Goal: Task Accomplishment & Management: Manage account settings

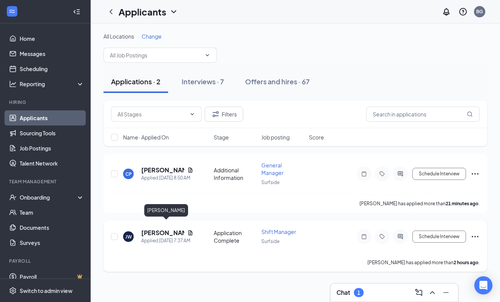
click at [161, 228] on h5 "[PERSON_NAME]" at bounding box center [162, 232] width 43 height 8
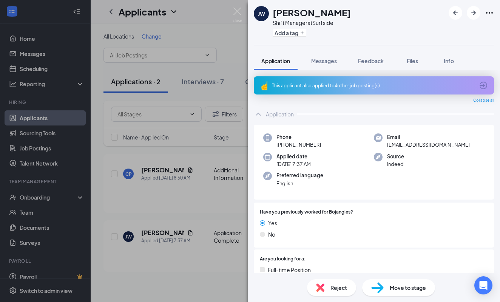
click at [337, 282] on div "Reject" at bounding box center [331, 287] width 49 height 17
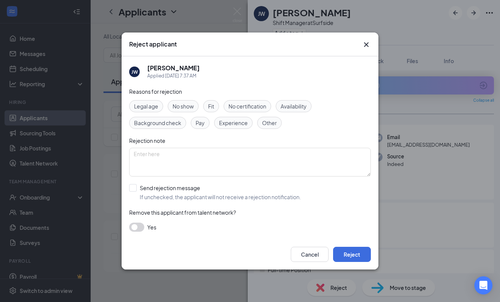
click at [295, 108] on span "Availability" at bounding box center [294, 106] width 26 height 8
click at [143, 188] on div "Send rejection message" at bounding box center [220, 188] width 161 height 8
click at [143, 188] on input "Send rejection message If unchecked, the applicant will not receive a rejection…" at bounding box center [215, 192] width 172 height 17
checkbox input "true"
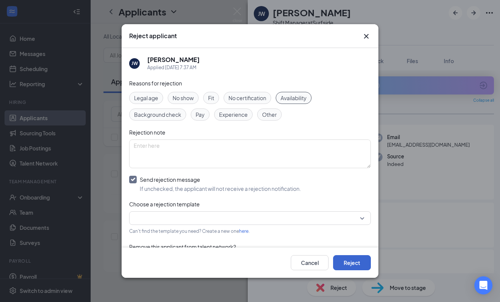
click at [358, 262] on button "Reject" at bounding box center [352, 262] width 38 height 15
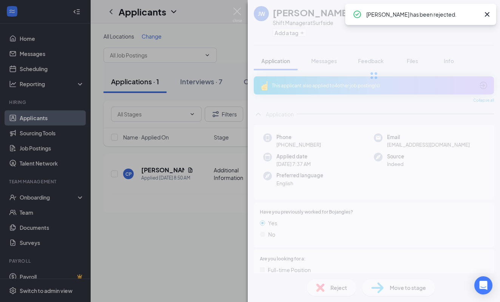
click at [181, 199] on div "[PERSON_NAME] Shift Manager at [GEOGRAPHIC_DATA] Add a tag Application Messages…" at bounding box center [250, 151] width 500 height 302
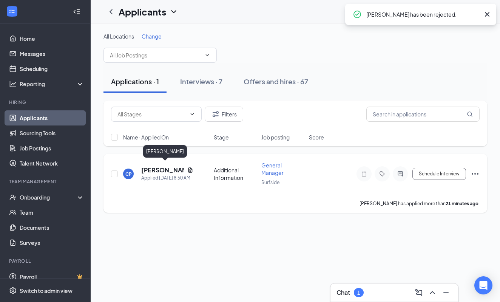
click at [149, 167] on h5 "[PERSON_NAME]" at bounding box center [162, 170] width 43 height 8
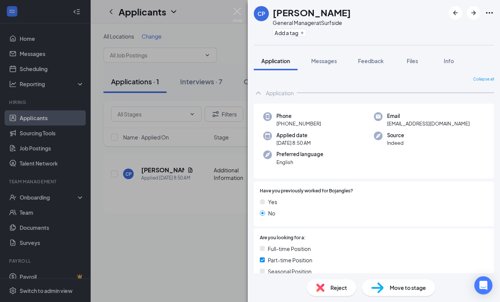
scroll to position [0, 0]
click at [180, 244] on div "CP [PERSON_NAME] General Manager at Surfside Add a tag Application Messages Fee…" at bounding box center [250, 151] width 500 height 302
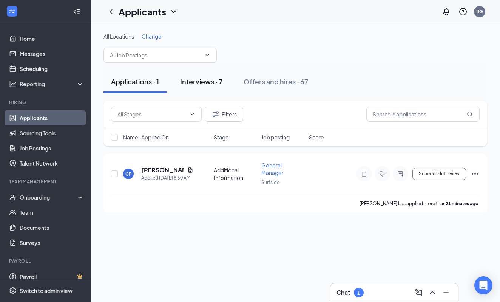
click at [200, 81] on div "Interviews · 7" at bounding box center [201, 81] width 42 height 9
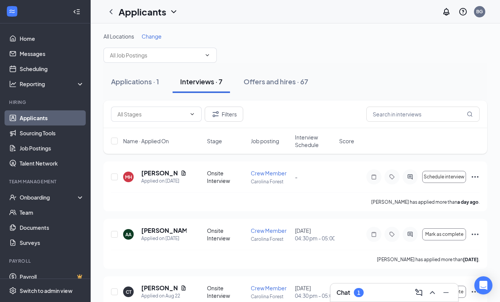
click at [302, 145] on span "Interview Schedule" at bounding box center [315, 140] width 40 height 15
click at [302, 145] on span "Interview Schedule" at bounding box center [310, 140] width 31 height 15
click at [473, 177] on icon "Ellipses" at bounding box center [475, 177] width 7 height 2
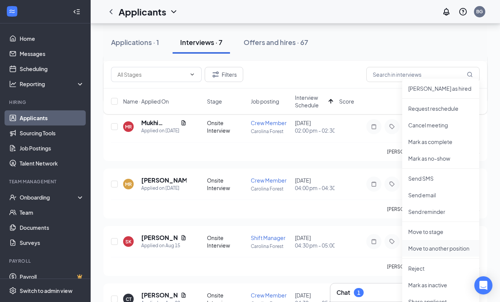
scroll to position [112, 0]
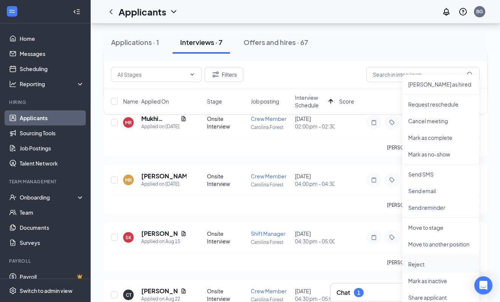
click at [426, 262] on p "Reject" at bounding box center [440, 264] width 65 height 8
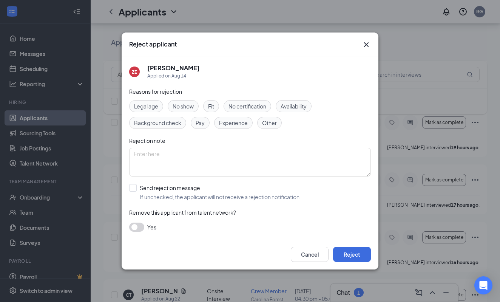
click at [211, 109] on span "Fit" at bounding box center [211, 106] width 6 height 8
click at [213, 106] on span "Fit" at bounding box center [211, 106] width 6 height 8
click at [231, 120] on span "Experience" at bounding box center [233, 123] width 29 height 8
click at [170, 186] on div "Send rejection message" at bounding box center [220, 188] width 161 height 8
click at [170, 186] on input "Send rejection message If unchecked, the applicant will not receive a rejection…" at bounding box center [215, 192] width 172 height 17
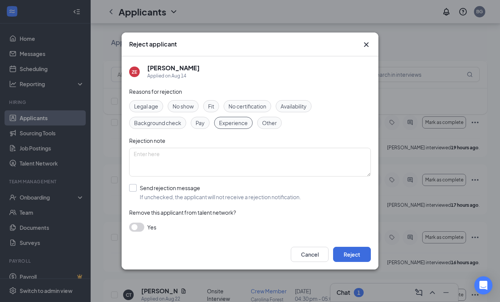
checkbox input "true"
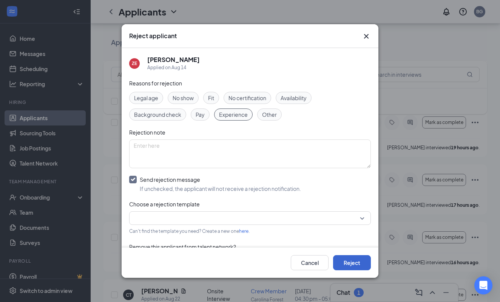
click at [354, 261] on button "Reject" at bounding box center [352, 262] width 38 height 15
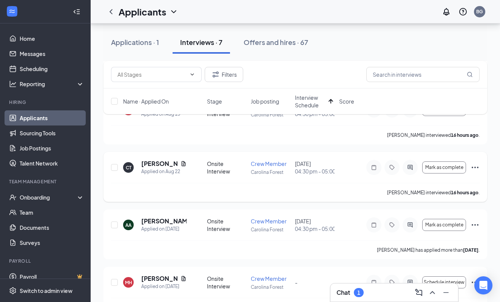
scroll to position [245, 0]
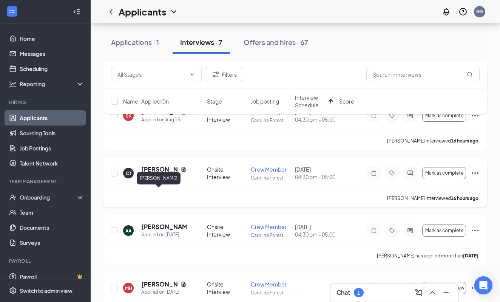
click at [154, 173] on h5 "[PERSON_NAME]" at bounding box center [159, 169] width 36 height 8
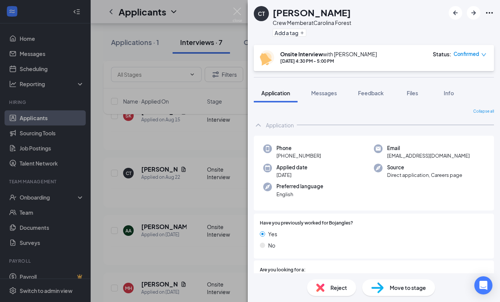
click at [191, 160] on div "CT [PERSON_NAME] Crew Member at [GEOGRAPHIC_DATA] Add a tag Onsite Interview wi…" at bounding box center [250, 151] width 500 height 302
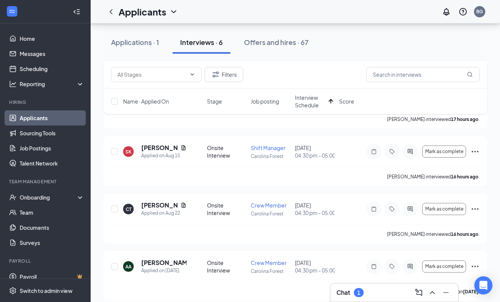
scroll to position [139, 0]
click at [156, 153] on h5 "[PERSON_NAME]" at bounding box center [159, 148] width 36 height 8
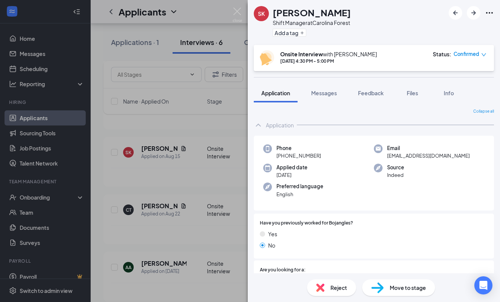
click at [336, 284] on span "Reject" at bounding box center [338, 287] width 17 height 8
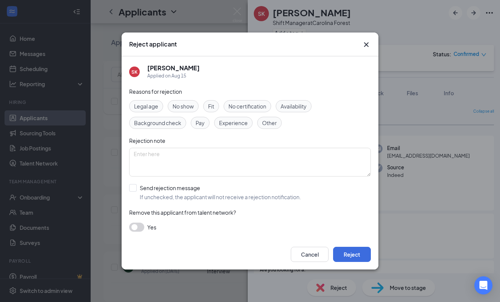
click at [180, 106] on span "No show" at bounding box center [183, 106] width 21 height 8
click at [167, 190] on div "Send rejection message" at bounding box center [220, 188] width 161 height 8
click at [167, 190] on input "Send rejection message If unchecked, the applicant will not receive a rejection…" at bounding box center [215, 192] width 172 height 17
checkbox input "true"
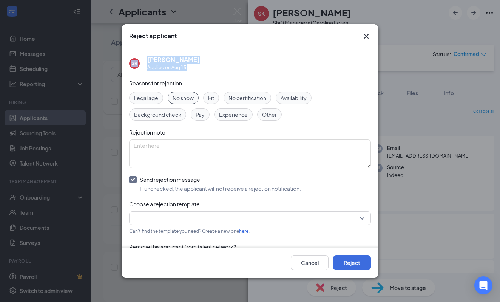
drag, startPoint x: 302, startPoint y: 32, endPoint x: 412, endPoint y: 74, distance: 116.9
click at [412, 76] on div "Reject applicant SK [PERSON_NAME] Applied on [DATE] Reasons for rejection Legal…" at bounding box center [250, 151] width 500 height 302
click at [303, 263] on button "Cancel" at bounding box center [310, 262] width 38 height 15
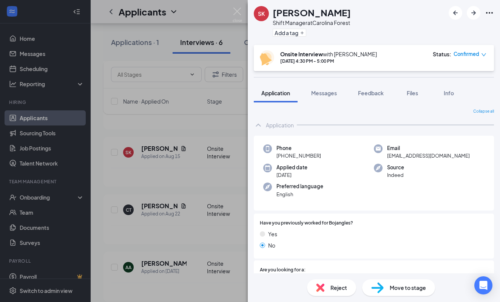
click at [219, 211] on div "SK [PERSON_NAME] Shift Manager at [GEOGRAPHIC_DATA] Add a tag Onsite Interview …" at bounding box center [250, 151] width 500 height 302
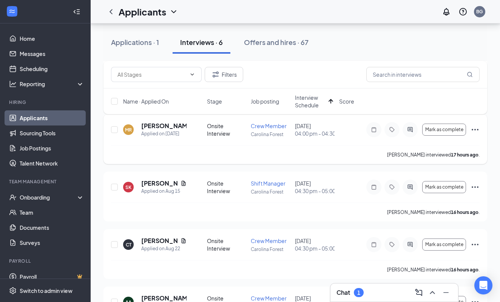
scroll to position [107, 0]
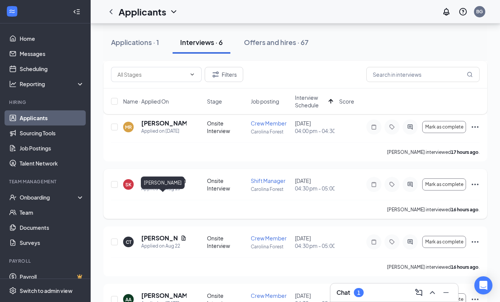
click at [142, 185] on h5 "[PERSON_NAME]" at bounding box center [159, 180] width 36 height 8
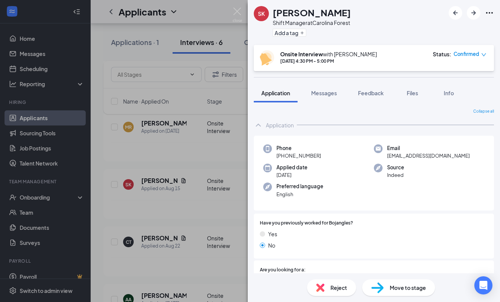
click at [342, 285] on span "Reject" at bounding box center [338, 287] width 17 height 8
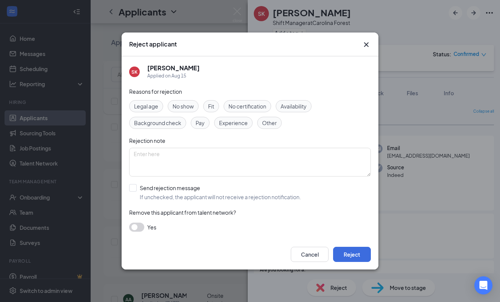
click at [185, 110] on span "No show" at bounding box center [183, 106] width 21 height 8
click at [153, 187] on div "Send rejection message" at bounding box center [220, 188] width 161 height 8
click at [153, 187] on input "Send rejection message If unchecked, the applicant will not receive a rejection…" at bounding box center [215, 192] width 172 height 17
checkbox input "true"
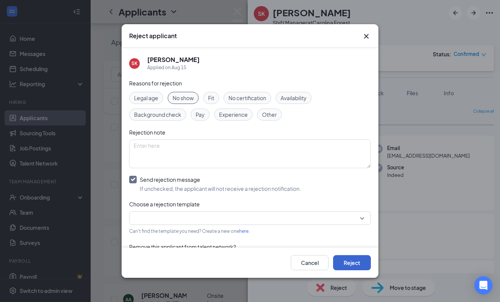
click at [355, 265] on button "Reject" at bounding box center [352, 262] width 38 height 15
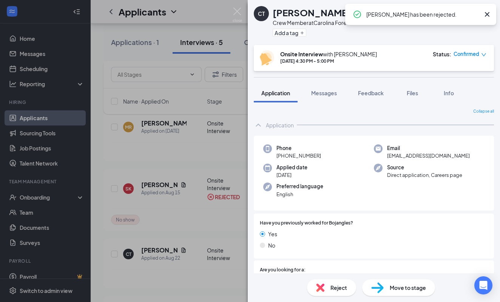
click at [180, 174] on div "CT [PERSON_NAME] Crew Member at [GEOGRAPHIC_DATA] Add a tag Onsite Interview wi…" at bounding box center [250, 151] width 500 height 302
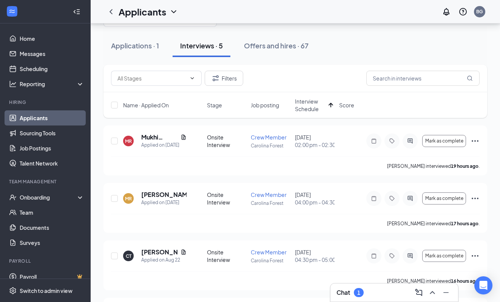
scroll to position [37, 0]
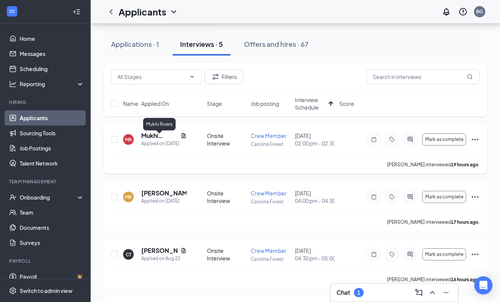
click at [153, 140] on h5 "Mukhi Rivers" at bounding box center [159, 135] width 36 height 8
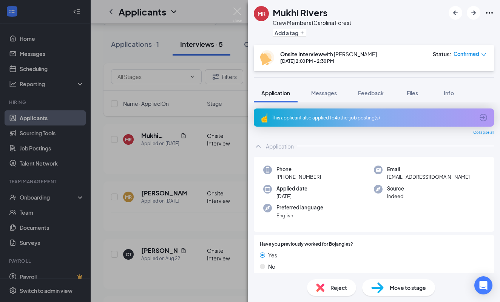
click at [331, 119] on div "This applicant also applied to 4 other job posting(s)" at bounding box center [373, 117] width 202 height 6
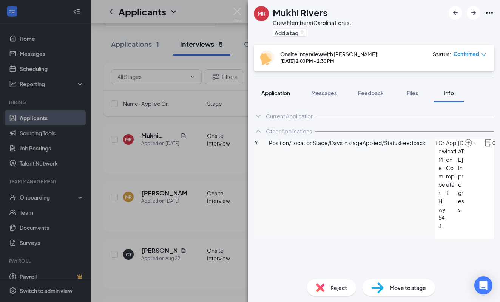
click at [274, 95] on span "Application" at bounding box center [275, 92] width 29 height 7
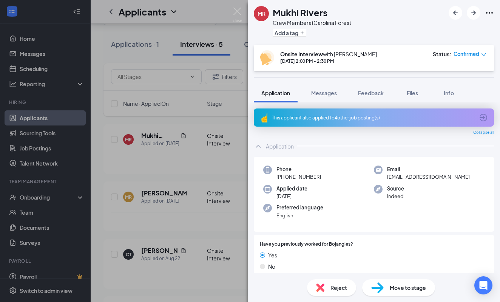
click at [328, 288] on div "Reject" at bounding box center [331, 287] width 49 height 17
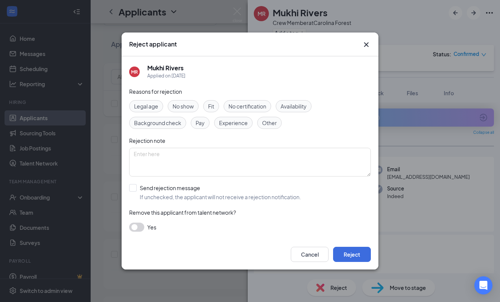
click at [185, 103] on span "No show" at bounding box center [183, 106] width 21 height 8
click at [155, 192] on div "Send rejection message If unchecked, the applicant will not receive a rejection…" at bounding box center [220, 192] width 161 height 17
click at [155, 192] on input "Send rejection message If unchecked, the applicant will not receive a rejection…" at bounding box center [215, 192] width 172 height 17
checkbox input "true"
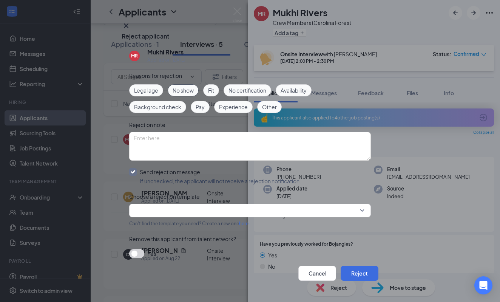
scroll to position [26, 0]
click at [131, 30] on icon "Cross" at bounding box center [126, 25] width 9 height 9
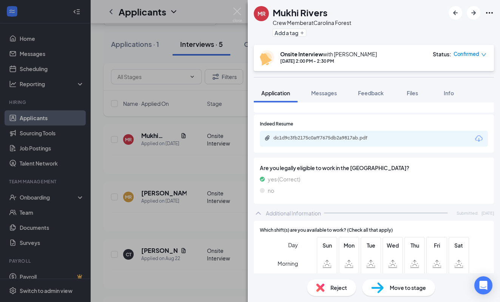
scroll to position [178, 0]
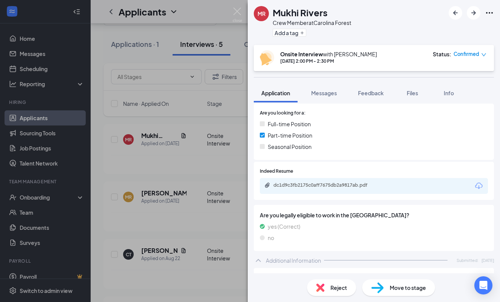
click at [329, 287] on div "Reject" at bounding box center [331, 287] width 49 height 17
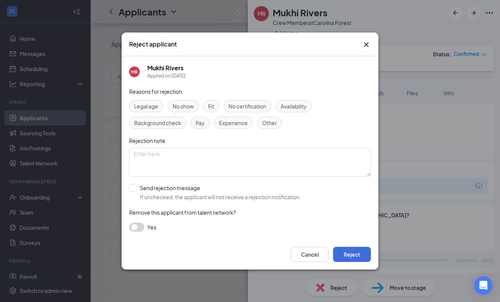
click at [188, 103] on span "No show" at bounding box center [183, 106] width 21 height 8
click at [169, 191] on div "Send rejection message If unchecked, the applicant will not receive a rejection…" at bounding box center [220, 192] width 161 height 17
click at [169, 191] on input "Send rejection message If unchecked, the applicant will not receive a rejection…" at bounding box center [215, 192] width 172 height 17
checkbox input "true"
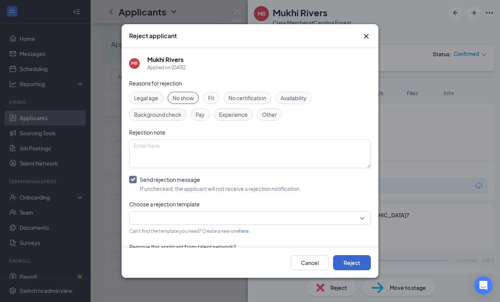
click at [353, 263] on button "Reject" at bounding box center [352, 262] width 38 height 15
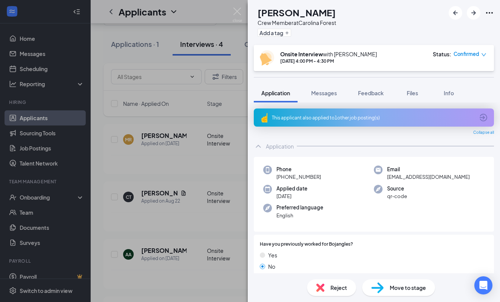
click at [391, 119] on div "This applicant also applied to 1 other job posting(s)" at bounding box center [373, 117] width 202 height 6
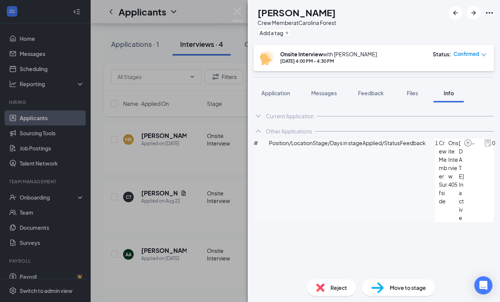
click at [322, 284] on img at bounding box center [320, 287] width 8 height 8
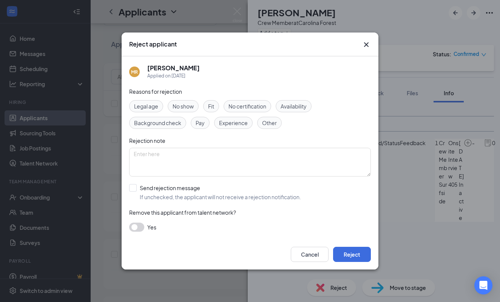
click at [216, 108] on div "Fit" at bounding box center [211, 106] width 16 height 12
click at [160, 192] on div "Send rejection message If unchecked, the applicant will not receive a rejection…" at bounding box center [220, 192] width 161 height 17
click at [160, 192] on input "Send rejection message If unchecked, the applicant will not receive a rejection…" at bounding box center [215, 192] width 172 height 17
checkbox input "true"
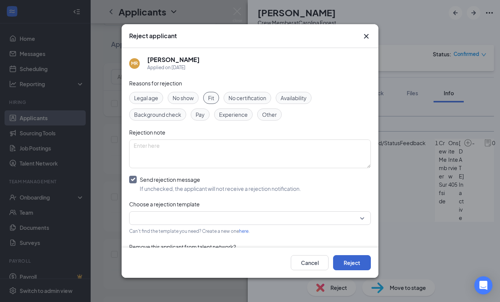
click at [352, 261] on button "Reject" at bounding box center [352, 262] width 38 height 15
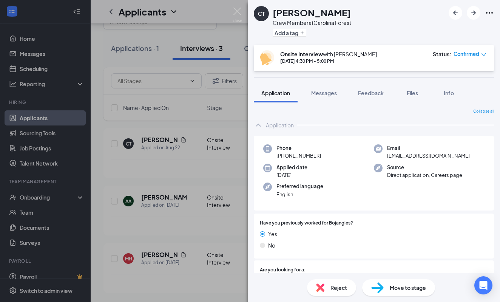
click at [207, 193] on div "CT [PERSON_NAME] Crew Member at [GEOGRAPHIC_DATA] Add a tag Onsite Interview wi…" at bounding box center [250, 151] width 500 height 302
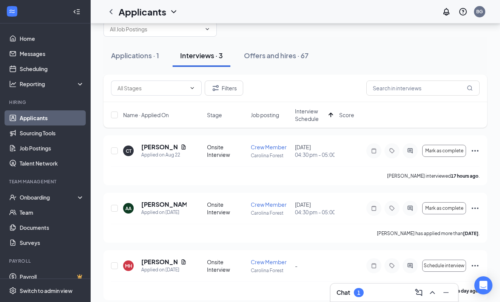
scroll to position [22, 0]
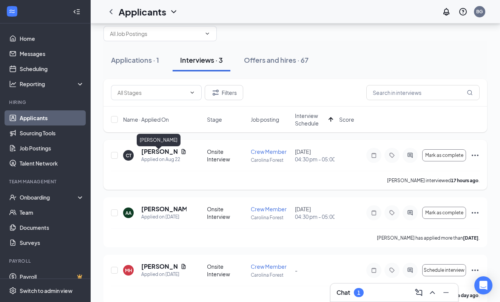
click at [150, 156] on h5 "[PERSON_NAME]" at bounding box center [159, 151] width 36 height 8
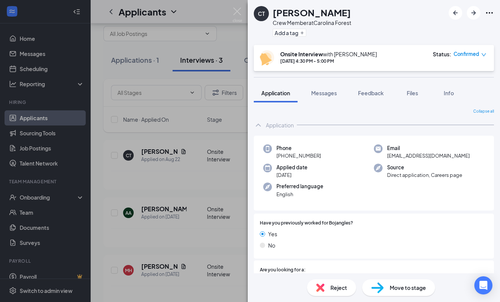
click at [378, 283] on img at bounding box center [377, 287] width 12 height 11
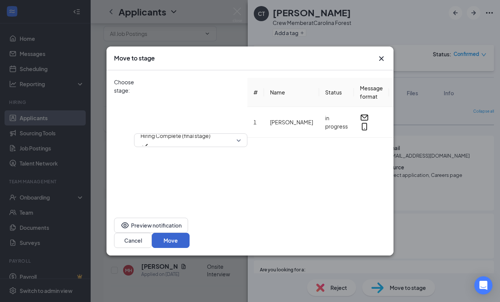
click at [190, 238] on button "Move" at bounding box center [171, 240] width 38 height 15
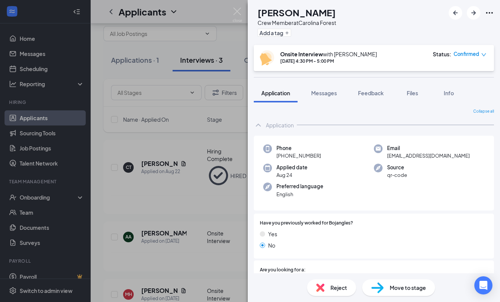
click at [225, 194] on div "AA [PERSON_NAME] Crew Member at [GEOGRAPHIC_DATA] Add a tag Onsite Interview wi…" at bounding box center [250, 151] width 500 height 302
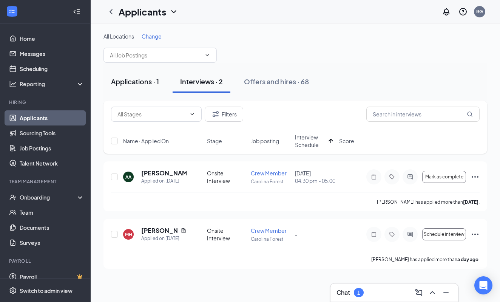
click at [131, 83] on div "Applications · 1" at bounding box center [135, 81] width 48 height 9
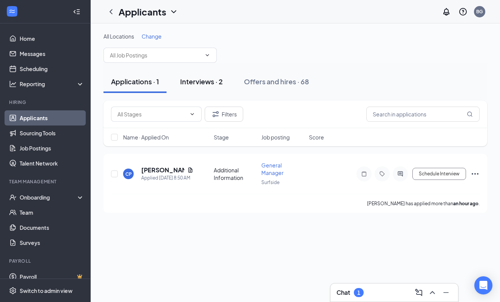
click at [214, 79] on div "Interviews · 2" at bounding box center [201, 81] width 43 height 9
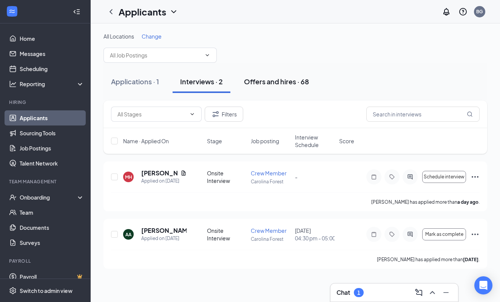
click at [265, 82] on div "Offers and hires · 68" at bounding box center [276, 81] width 65 height 9
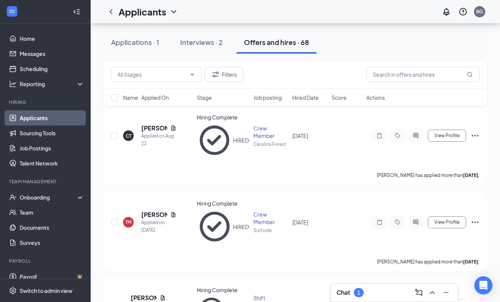
scroll to position [49, 0]
click at [149, 293] on h5 "[PERSON_NAME]" at bounding box center [144, 297] width 26 height 8
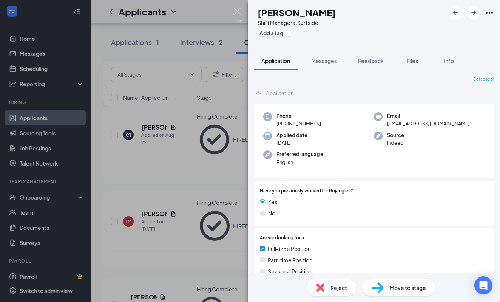
click at [222, 159] on div "MC [PERSON_NAME] Shift Manager at Surfside Add a tag Application Messages Feedb…" at bounding box center [250, 151] width 500 height 302
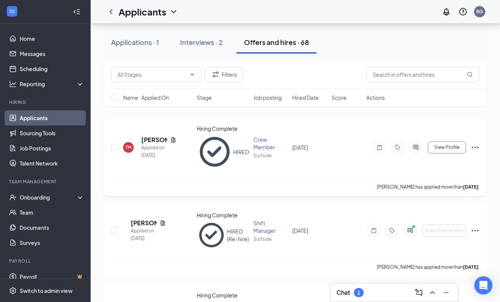
scroll to position [129, 0]
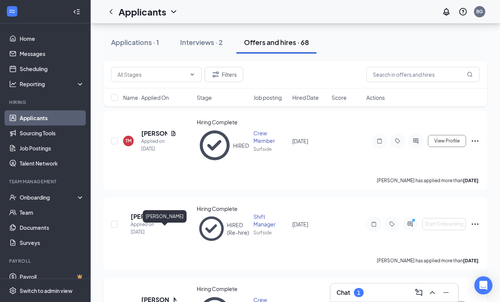
click at [155, 295] on h5 "[PERSON_NAME]" at bounding box center [158, 299] width 35 height 8
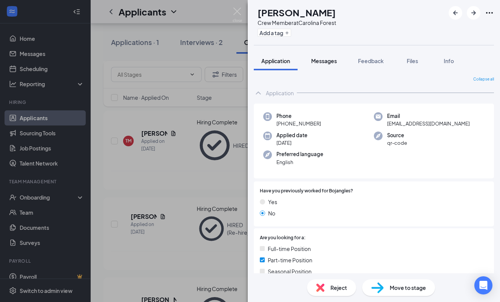
click at [318, 59] on span "Messages" at bounding box center [324, 60] width 26 height 7
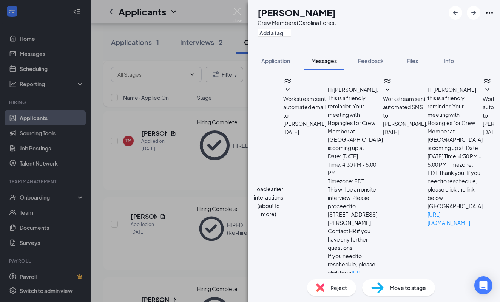
scroll to position [334, 0]
drag, startPoint x: 336, startPoint y: 180, endPoint x: 309, endPoint y: 112, distance: 72.8
copy span "Hi [PERSON_NAME]! We have decided you would make a wonderful addition to our te…"
click at [226, 200] on div "EB [PERSON_NAME] Crew Member at [GEOGRAPHIC_DATA] Add a tag Application Message…" at bounding box center [250, 151] width 500 height 302
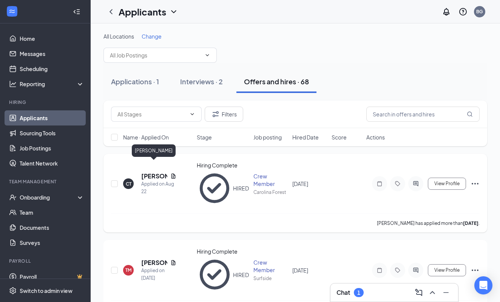
click at [151, 172] on h5 "[PERSON_NAME]" at bounding box center [154, 176] width 26 height 8
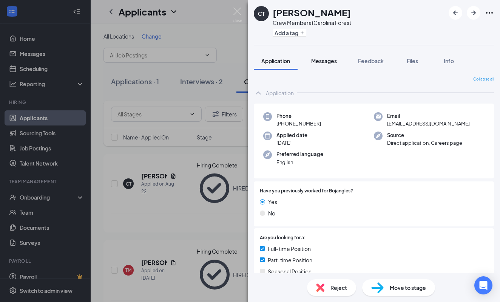
click at [321, 63] on span "Messages" at bounding box center [324, 60] width 26 height 7
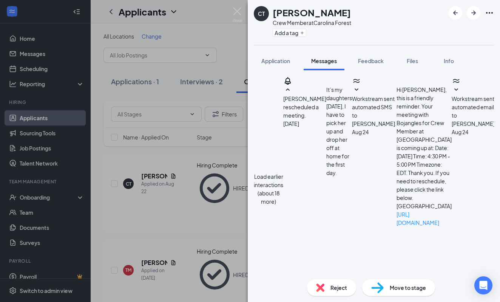
scroll to position [196, 0]
paste textarea "Hi [PERSON_NAME]! We have decided you would make a wonderful addition to our te…"
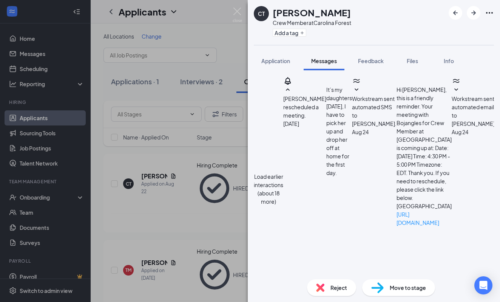
scroll to position [13, 0]
type textarea "Hi [PERSON_NAME]! We have decided you would make a wonderful addition to our te…"
checkbox input "true"
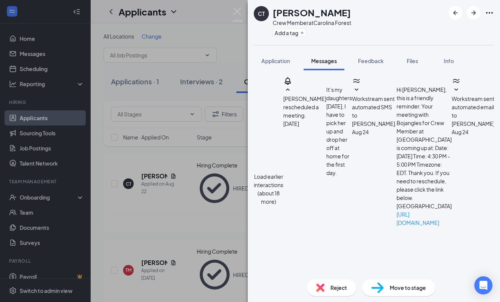
scroll to position [0, 0]
drag, startPoint x: 374, startPoint y: 219, endPoint x: 404, endPoint y: 221, distance: 29.9
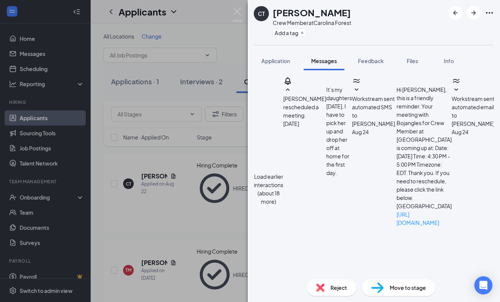
type textarea "Hi [PERSON_NAME]! We have decided you would make a wonderful addition to our te…"
click at [180, 213] on div "CT [PERSON_NAME] Crew Member at [GEOGRAPHIC_DATA] Add a tag Application Message…" at bounding box center [250, 151] width 500 height 302
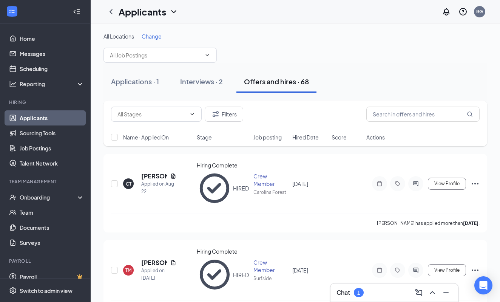
scroll to position [43, 0]
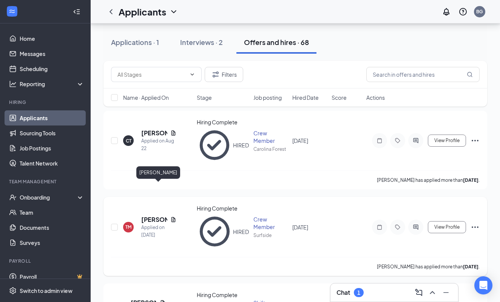
click at [150, 215] on h5 "[PERSON_NAME]" at bounding box center [154, 219] width 26 height 8
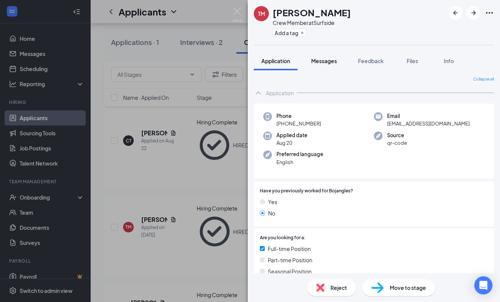
click at [317, 61] on span "Messages" at bounding box center [324, 60] width 26 height 7
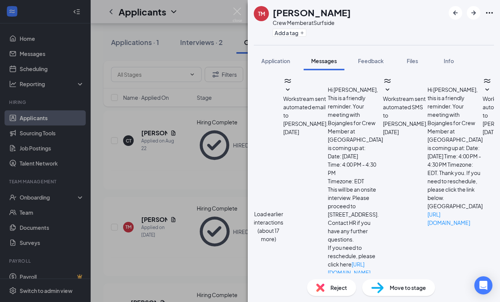
scroll to position [350, 0]
click at [179, 227] on div "TM [PERSON_NAME] Crew Member at [GEOGRAPHIC_DATA] Add a tag Application Message…" at bounding box center [250, 151] width 500 height 302
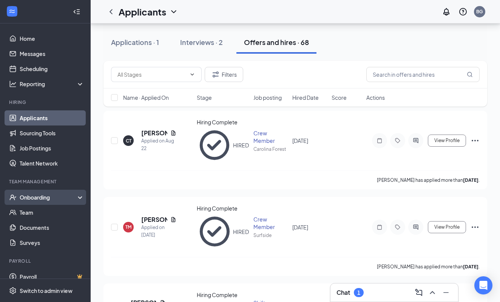
click at [45, 199] on div "Onboarding" at bounding box center [49, 197] width 58 height 8
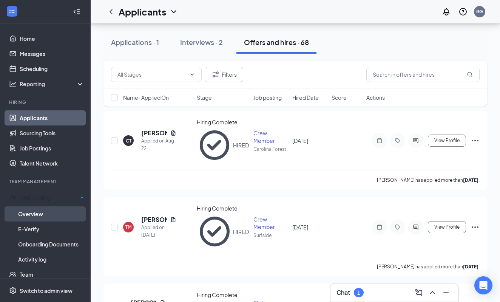
click at [45, 215] on link "Overview" at bounding box center [51, 213] width 66 height 15
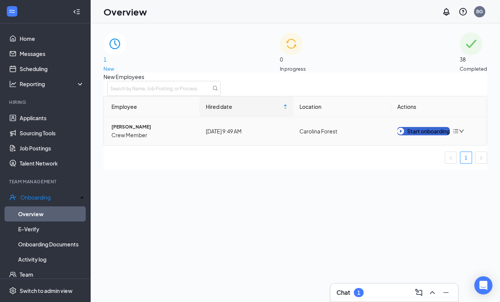
click at [424, 135] on div "Start onboarding" at bounding box center [423, 131] width 52 height 8
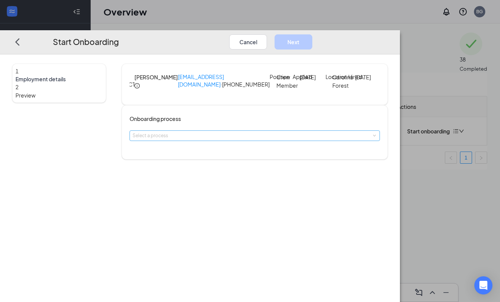
click at [212, 139] on div "Select a process" at bounding box center [253, 136] width 241 height 8
click at [214, 173] on li "Staff Hiring Process" at bounding box center [225, 169] width 124 height 14
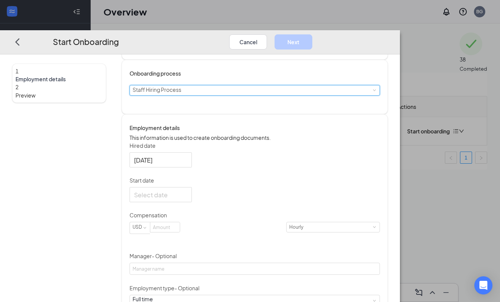
scroll to position [46, 0]
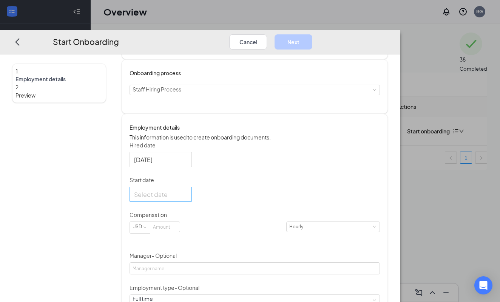
click at [187, 199] on div at bounding box center [160, 194] width 53 height 9
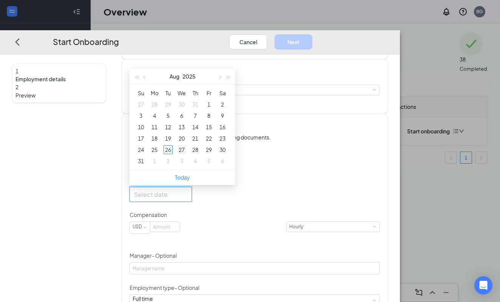
type input "[DATE]"
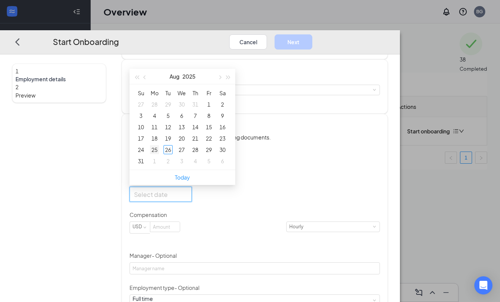
type input "[DATE]"
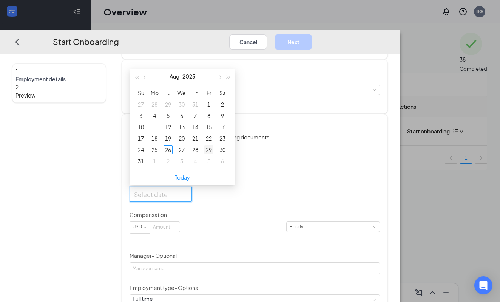
type input "[DATE]"
click at [227, 154] on div "30" at bounding box center [222, 149] width 9 height 9
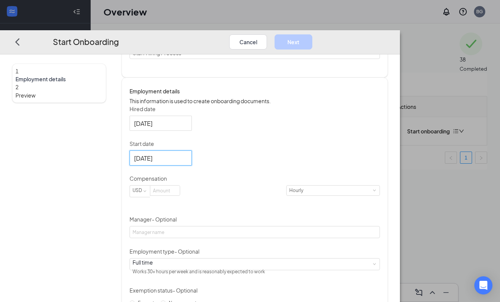
scroll to position [82, 0]
click at [180, 195] on input at bounding box center [164, 190] width 29 height 10
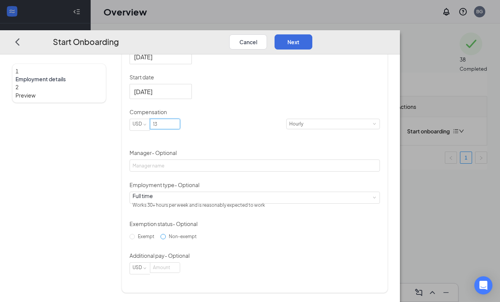
scroll to position [176, 0]
type input "13"
click at [312, 34] on button "Next" at bounding box center [293, 41] width 38 height 15
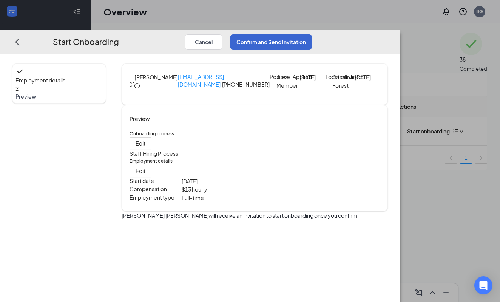
scroll to position [0, 0]
click at [312, 34] on button "Confirm and Send Invitation" at bounding box center [271, 41] width 82 height 15
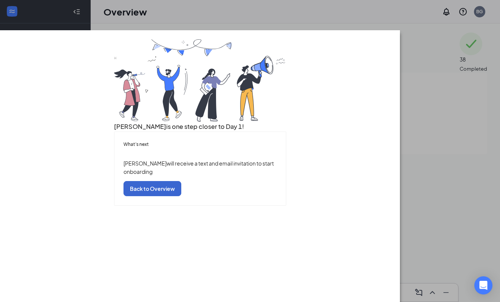
click at [181, 196] on button "Back to Overview" at bounding box center [152, 188] width 58 height 15
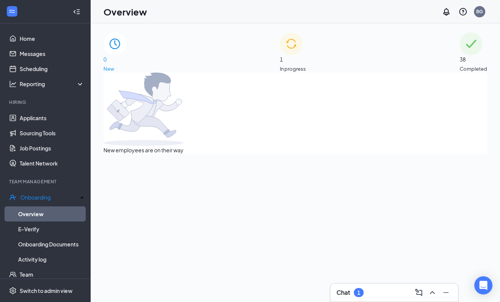
click at [306, 60] on div "1 In progress" at bounding box center [293, 52] width 26 height 40
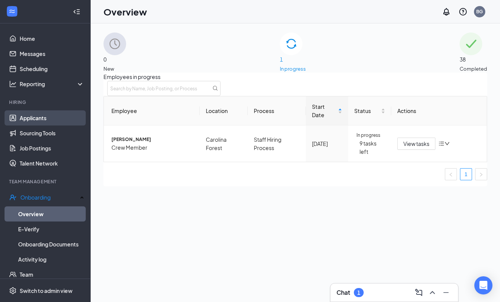
click at [32, 120] on link "Applicants" at bounding box center [52, 117] width 65 height 15
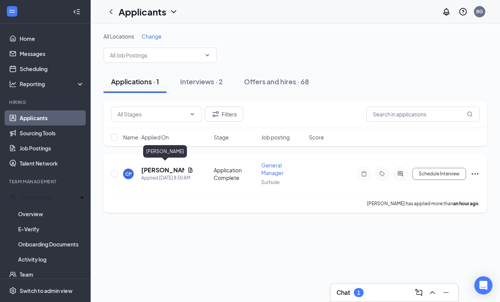
click at [157, 168] on h5 "[PERSON_NAME]" at bounding box center [162, 170] width 43 height 8
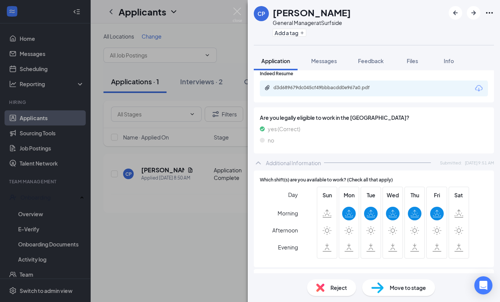
scroll to position [218, 0]
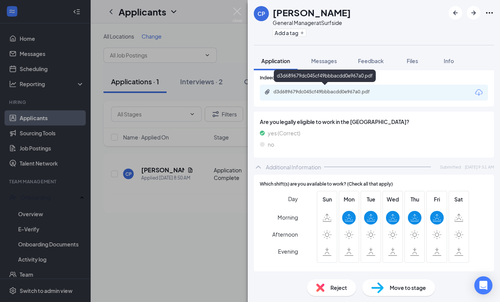
click at [367, 91] on div "d3d689679dc045cf49bbbacdd0e967a0.pdf" at bounding box center [326, 92] width 106 height 6
click at [328, 290] on div "Reject" at bounding box center [331, 287] width 49 height 17
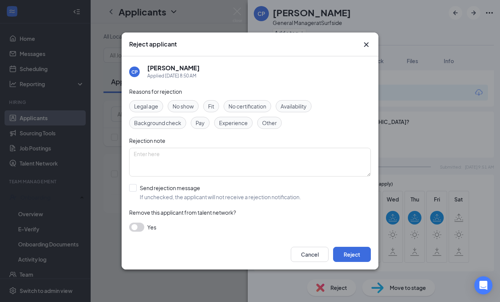
click at [293, 106] on span "Availability" at bounding box center [294, 106] width 26 height 8
click at [192, 187] on div "Send rejection message" at bounding box center [220, 188] width 161 height 8
click at [192, 187] on input "Send rejection message If unchecked, the applicant will not receive a rejection…" at bounding box center [215, 192] width 172 height 17
checkbox input "true"
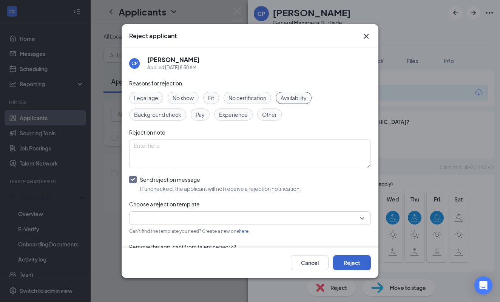
click at [350, 257] on button "Reject" at bounding box center [352, 262] width 38 height 15
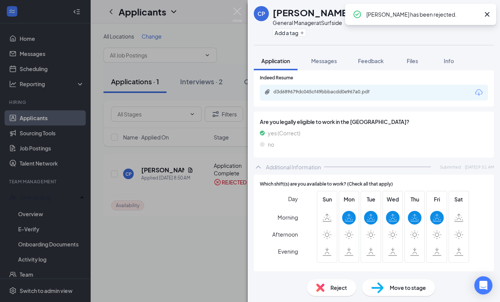
click at [236, 243] on div "CP [PERSON_NAME] General Manager at Surfside Add a tag Application Messages Fee…" at bounding box center [250, 151] width 500 height 302
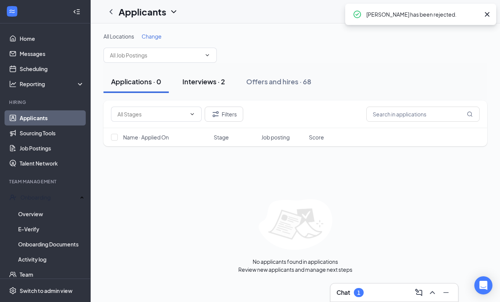
click at [199, 81] on div "Interviews · 2" at bounding box center [203, 81] width 43 height 9
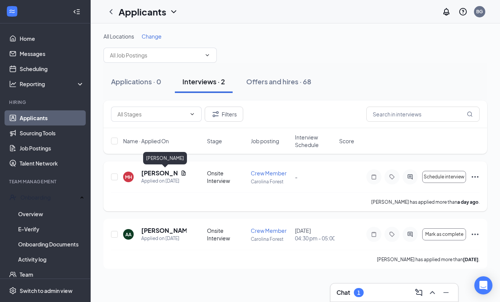
click at [157, 171] on h5 "[PERSON_NAME]" at bounding box center [159, 173] width 36 height 8
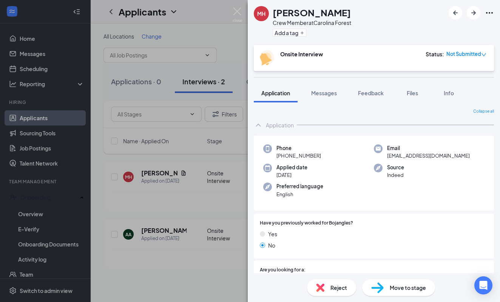
click at [204, 262] on div "MH [PERSON_NAME] Crew Member at [GEOGRAPHIC_DATA] Add a tag Onsite Interview St…" at bounding box center [250, 151] width 500 height 302
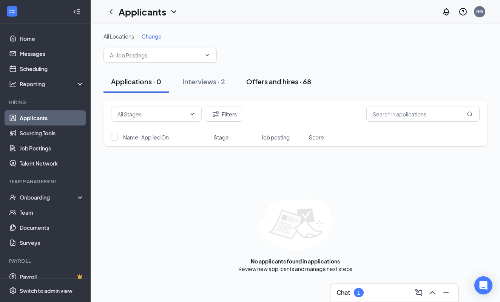
click at [256, 79] on div "Offers and hires · 68" at bounding box center [278, 81] width 65 height 9
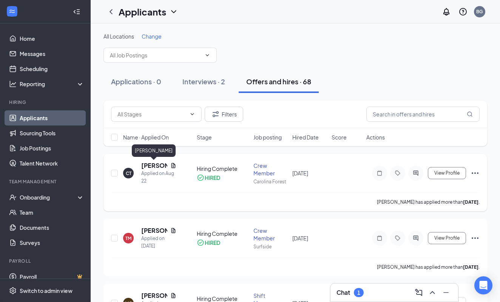
click at [150, 166] on h5 "[PERSON_NAME]" at bounding box center [154, 165] width 26 height 8
